Goal: Complete application form

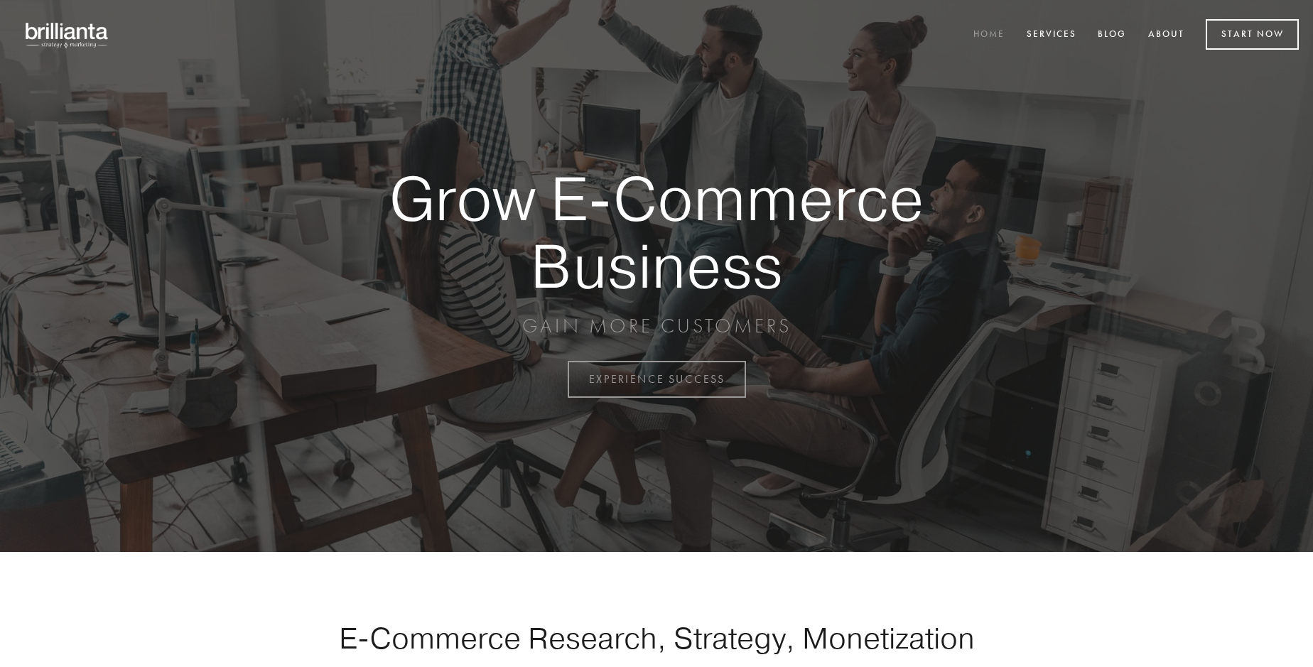
scroll to position [3726, 0]
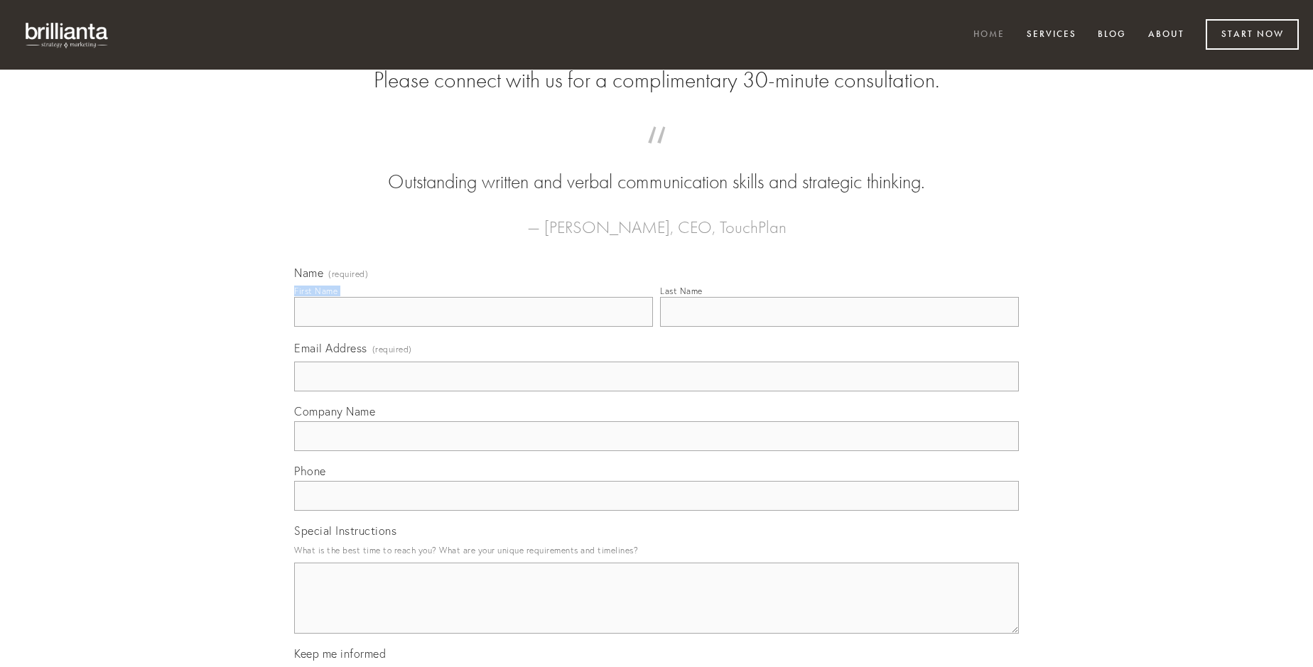
type input "[PERSON_NAME]"
click at [839, 327] on input "Last Name" at bounding box center [839, 312] width 359 height 30
type input "[PERSON_NAME]"
click at [657, 392] on input "Email Address (required)" at bounding box center [656, 377] width 725 height 30
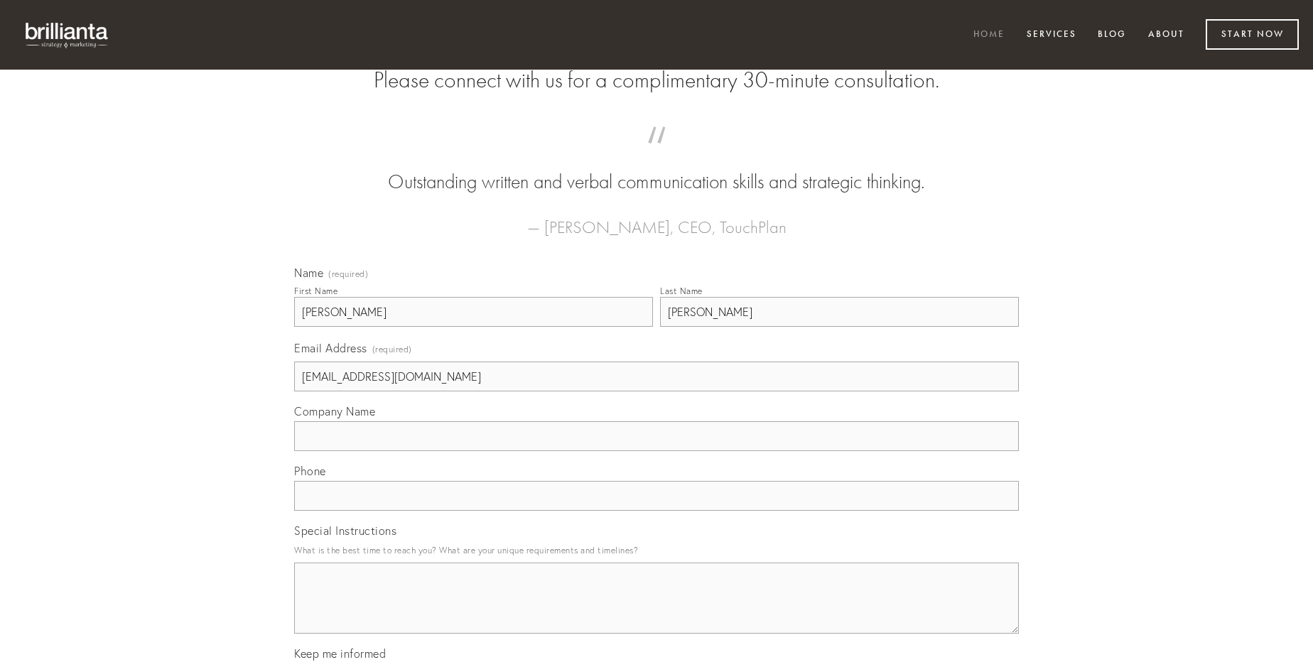
type input "[EMAIL_ADDRESS][DOMAIN_NAME]"
click at [657, 451] on input "Company Name" at bounding box center [656, 436] width 725 height 30
type input "tertius"
click at [657, 511] on input "text" at bounding box center [656, 496] width 725 height 30
click at [657, 611] on textarea "Special Instructions" at bounding box center [656, 598] width 725 height 71
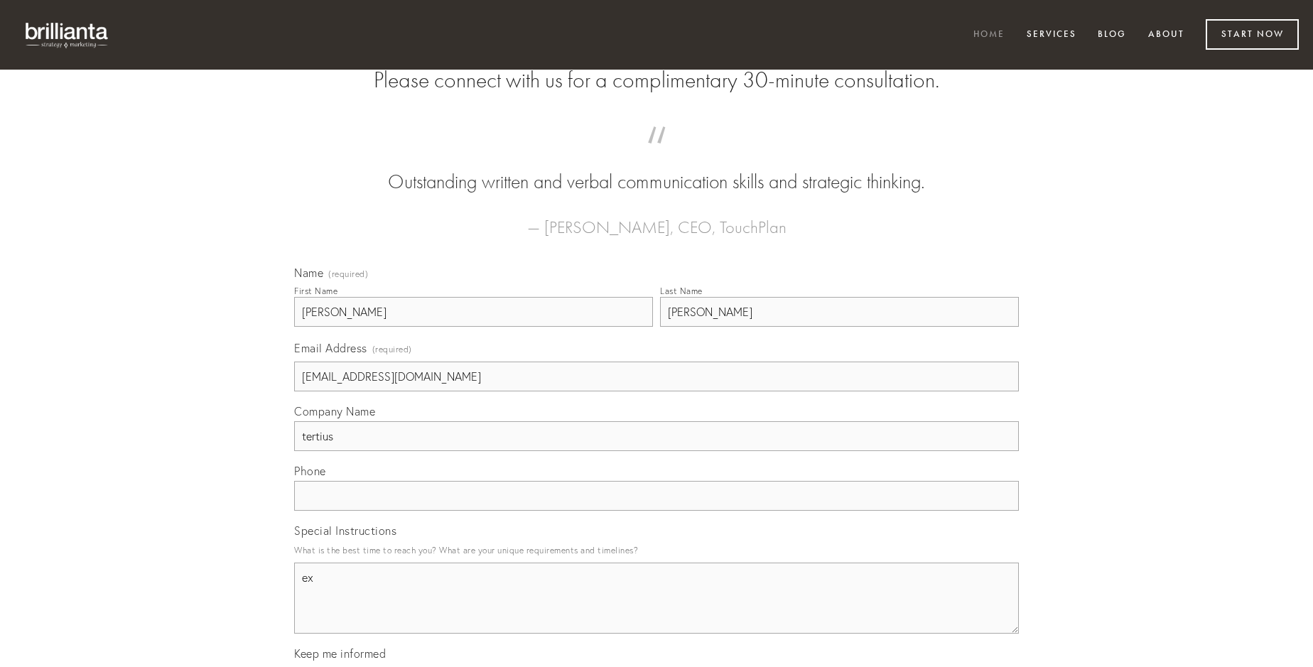
type textarea "ex"
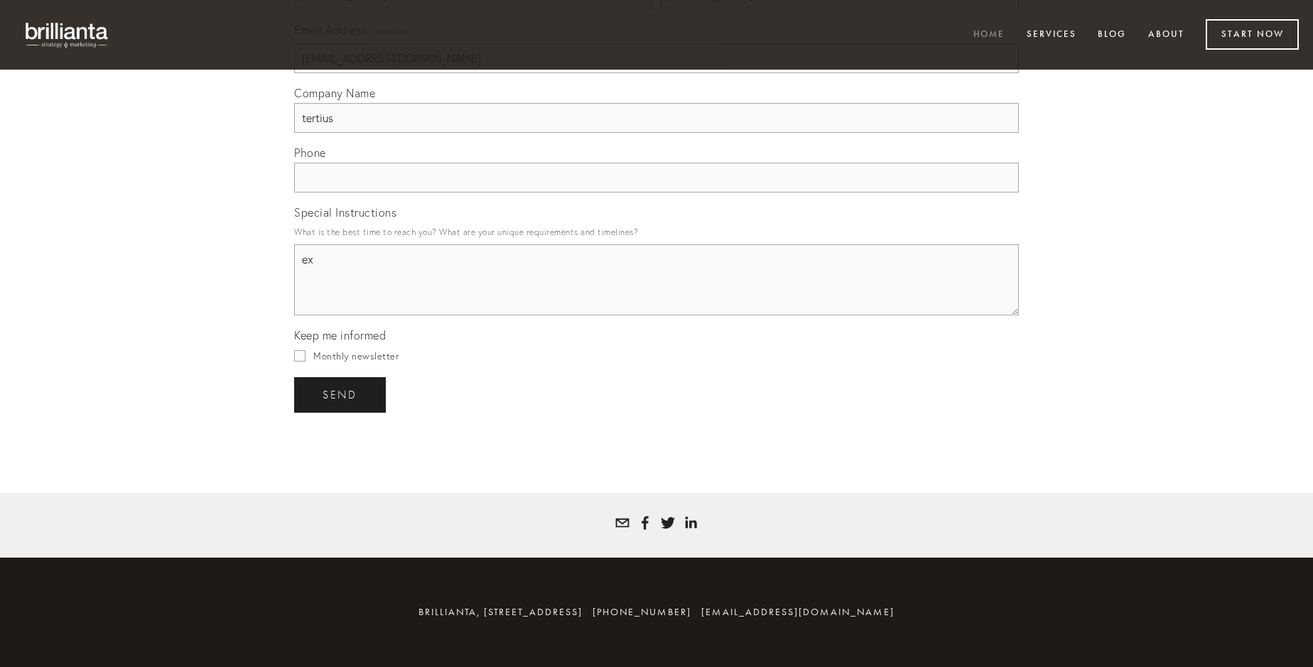
click at [341, 394] on span "send" at bounding box center [340, 395] width 35 height 13
